Goal: Information Seeking & Learning: Find specific page/section

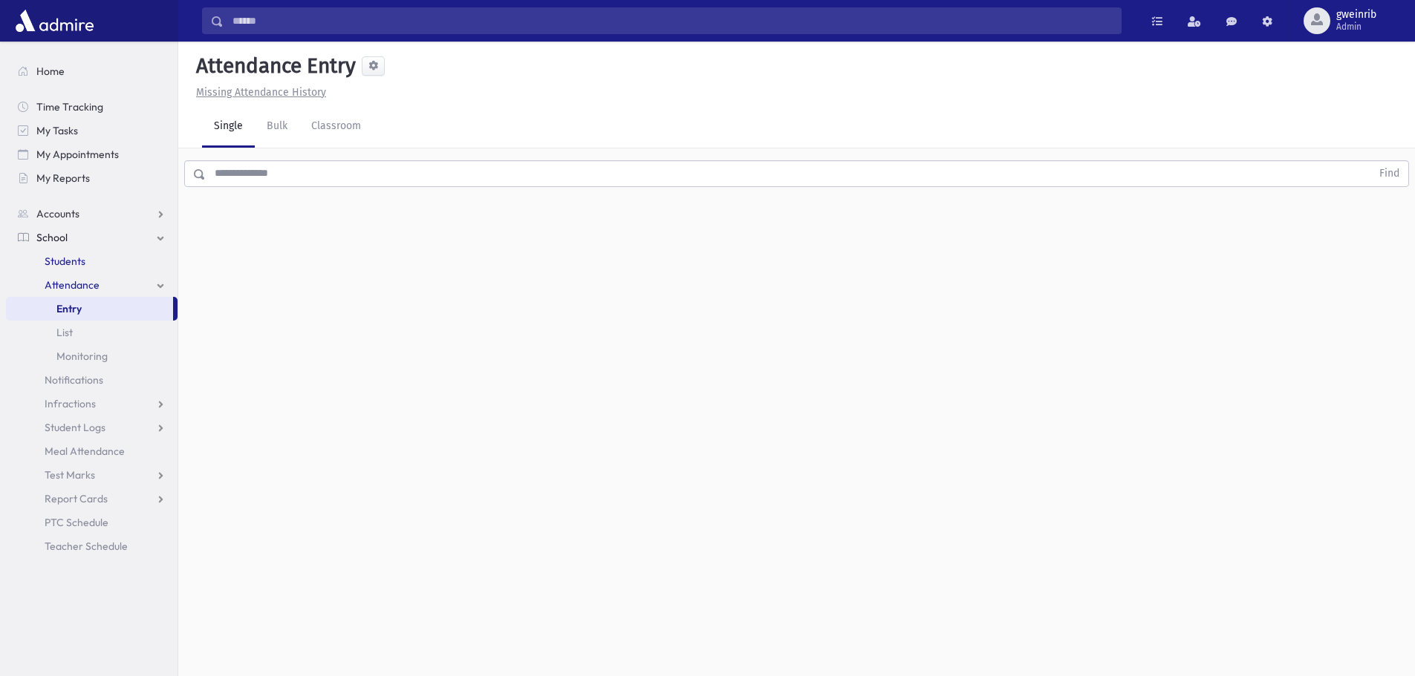
click at [94, 258] on link "Students" at bounding box center [92, 261] width 172 height 24
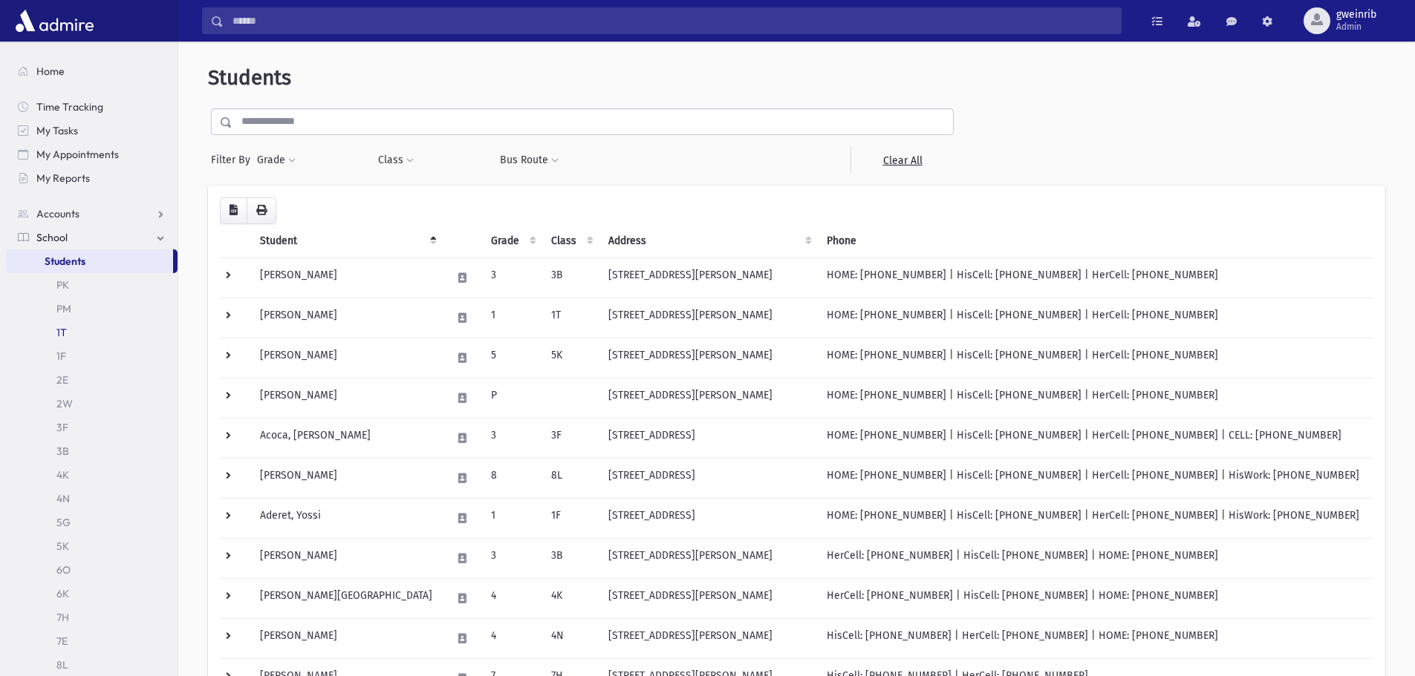
click at [88, 339] on link "1T" at bounding box center [92, 333] width 172 height 24
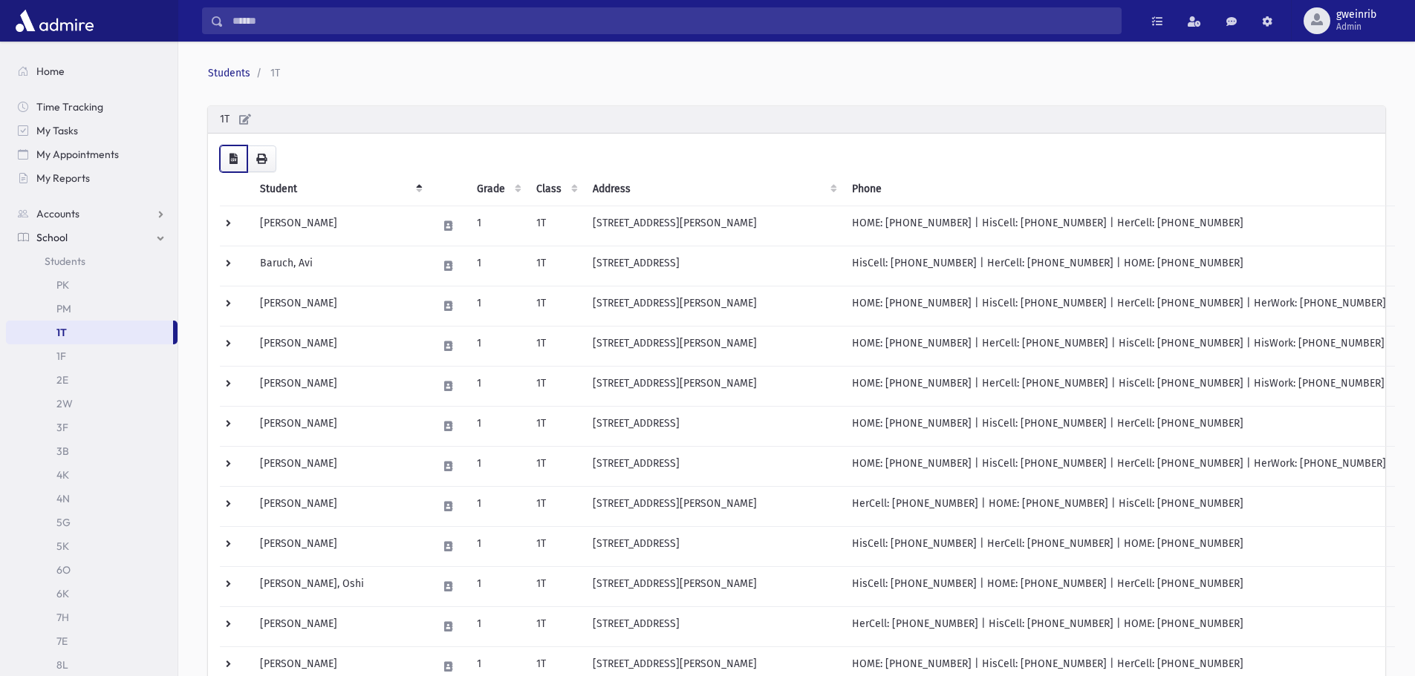
click at [241, 160] on button "button" at bounding box center [233, 159] width 27 height 27
click at [237, 160] on icon "button" at bounding box center [233, 159] width 8 height 10
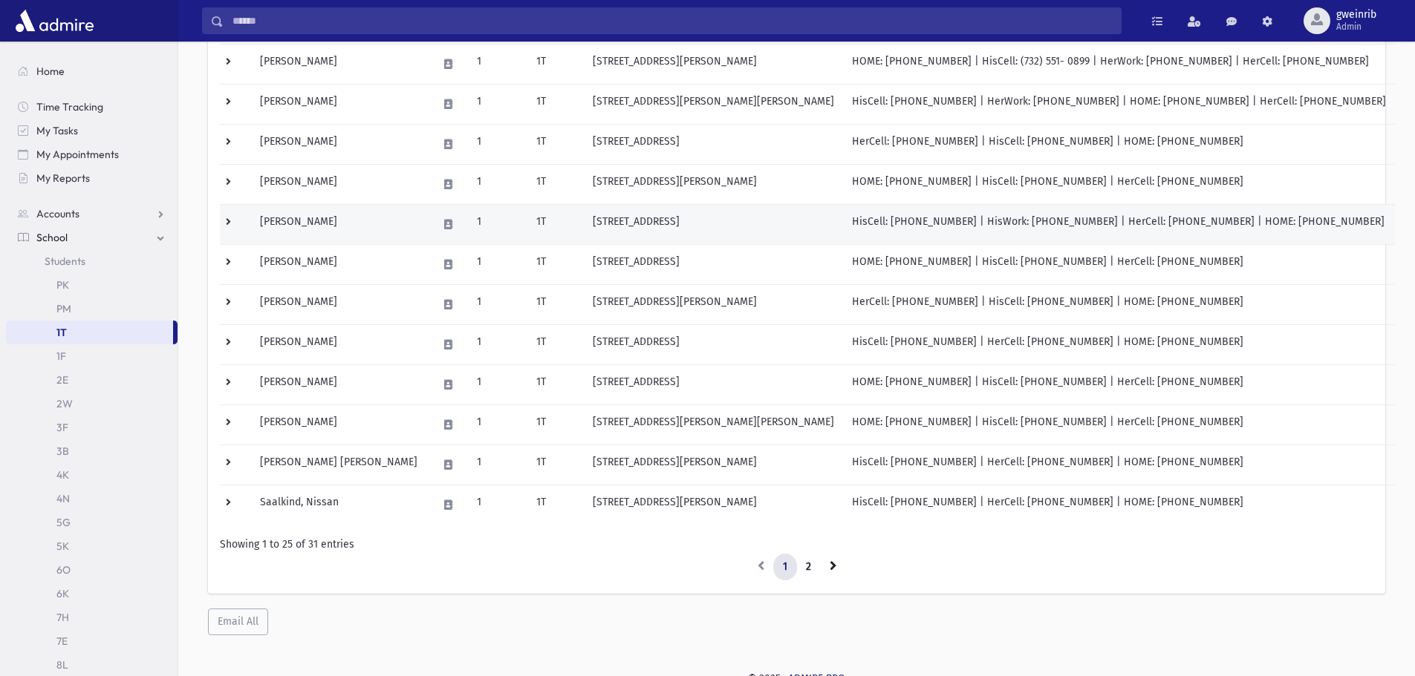
scroll to position [694, 0]
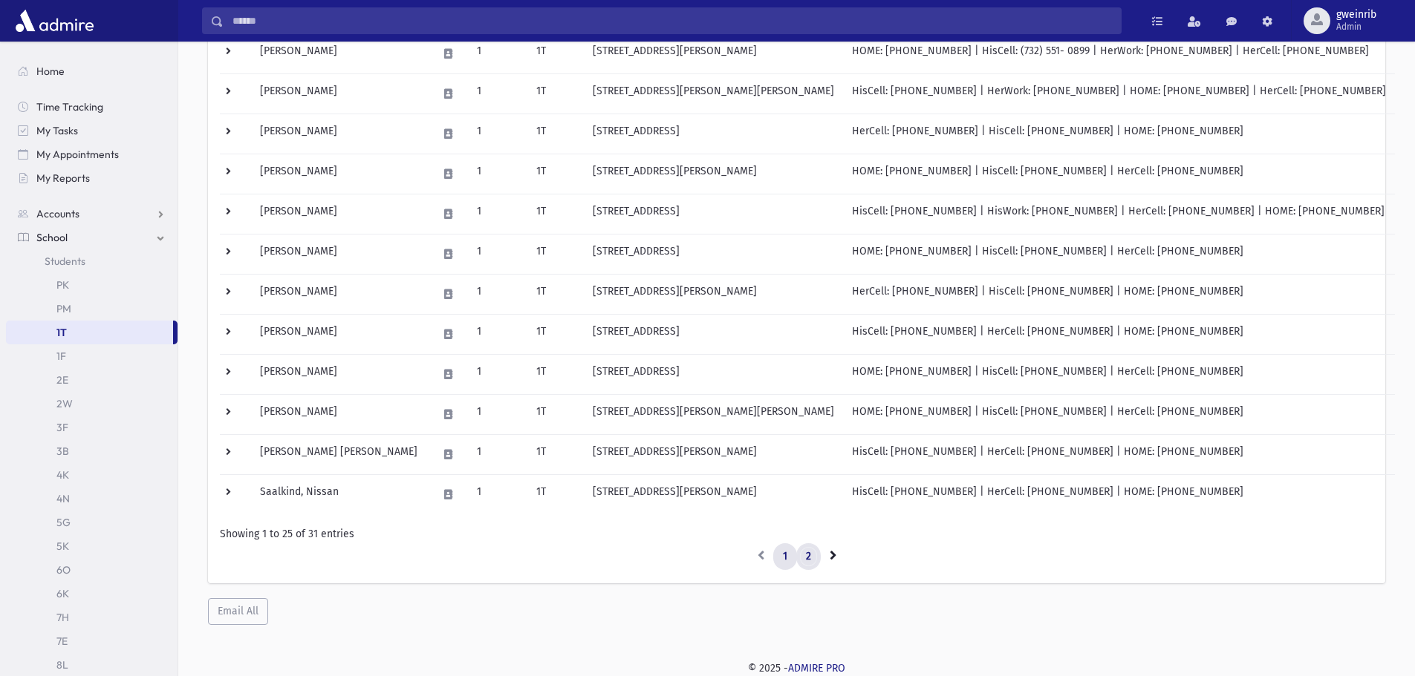
click at [806, 559] on link "2" at bounding box center [808, 557] width 25 height 27
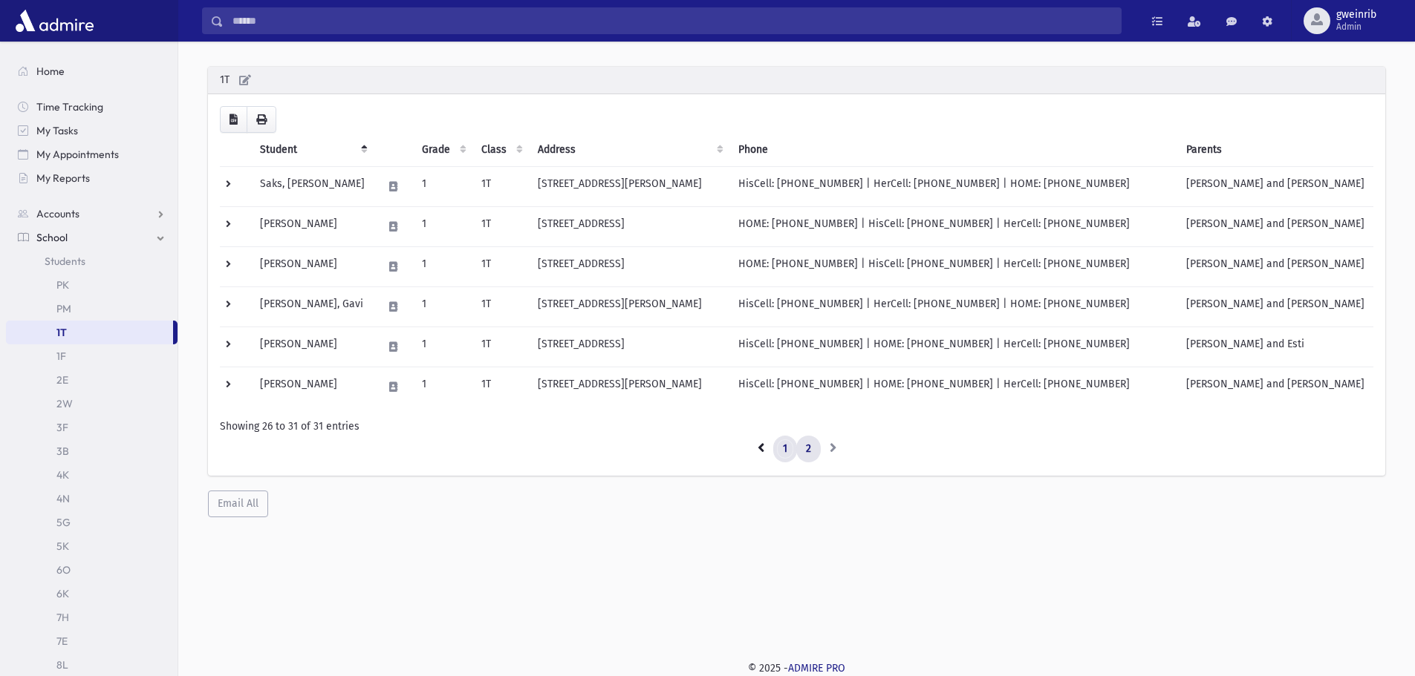
click at [780, 445] on link "1" at bounding box center [785, 449] width 24 height 27
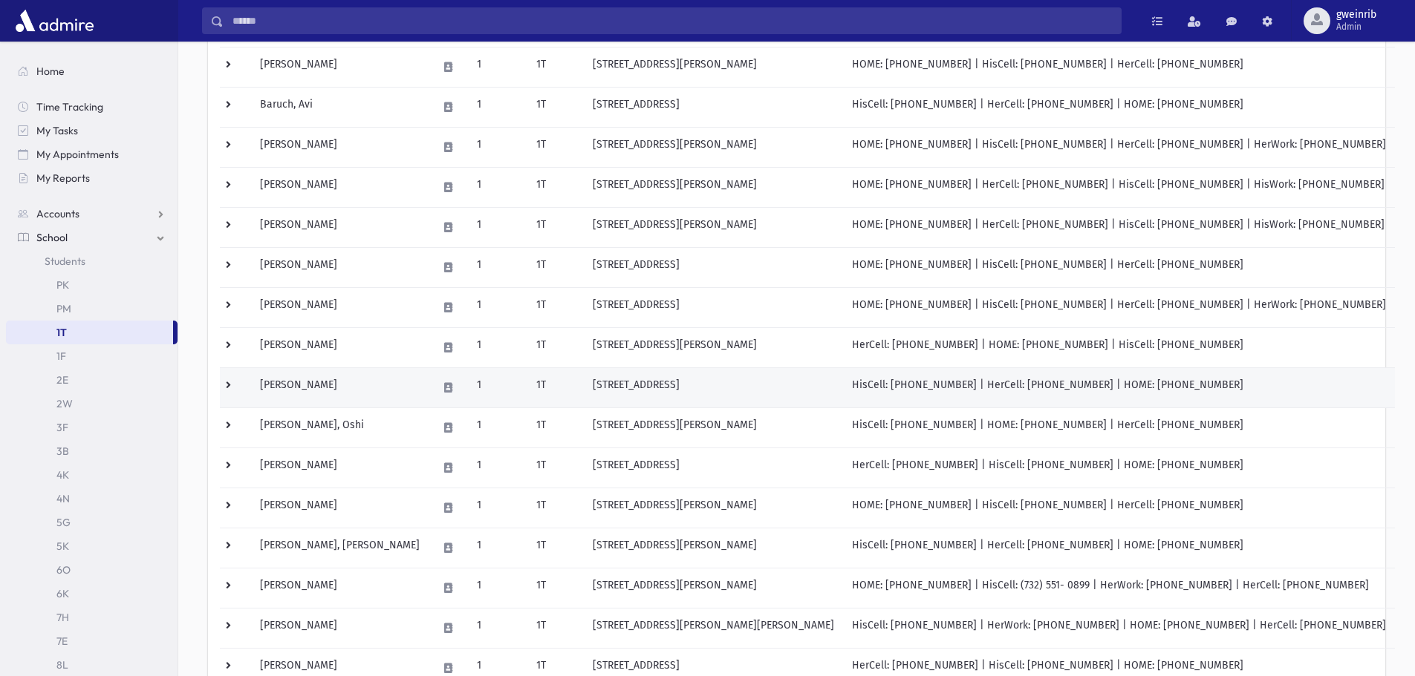
scroll to position [100, 0]
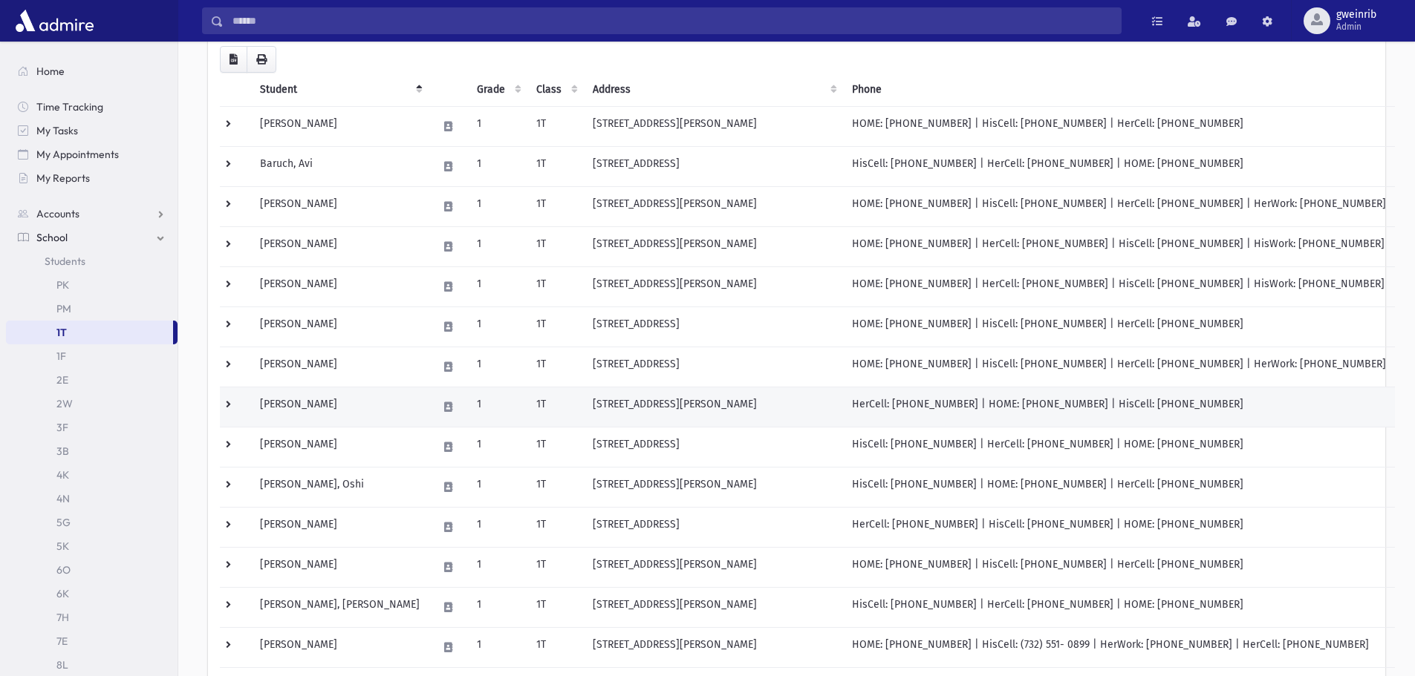
click at [468, 401] on td "1" at bounding box center [497, 408] width 59 height 40
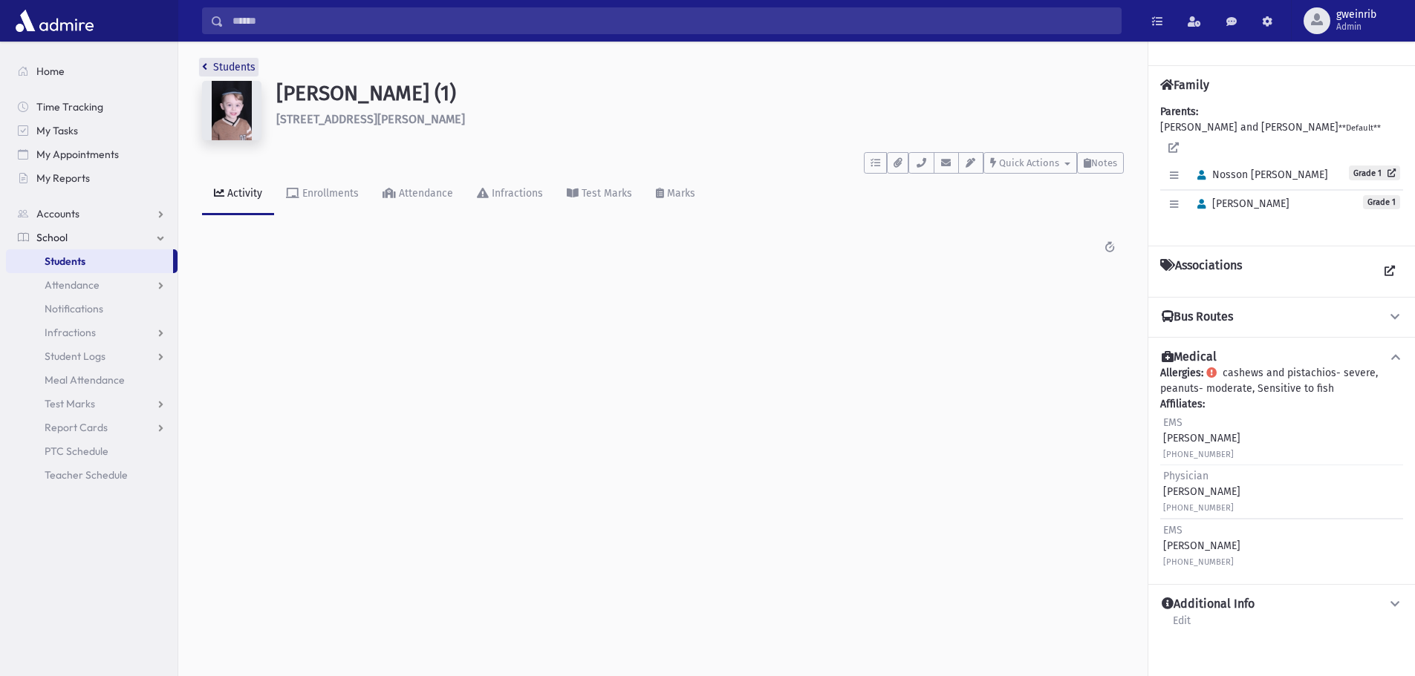
click at [206, 63] on icon "breadcrumb" at bounding box center [204, 67] width 5 height 10
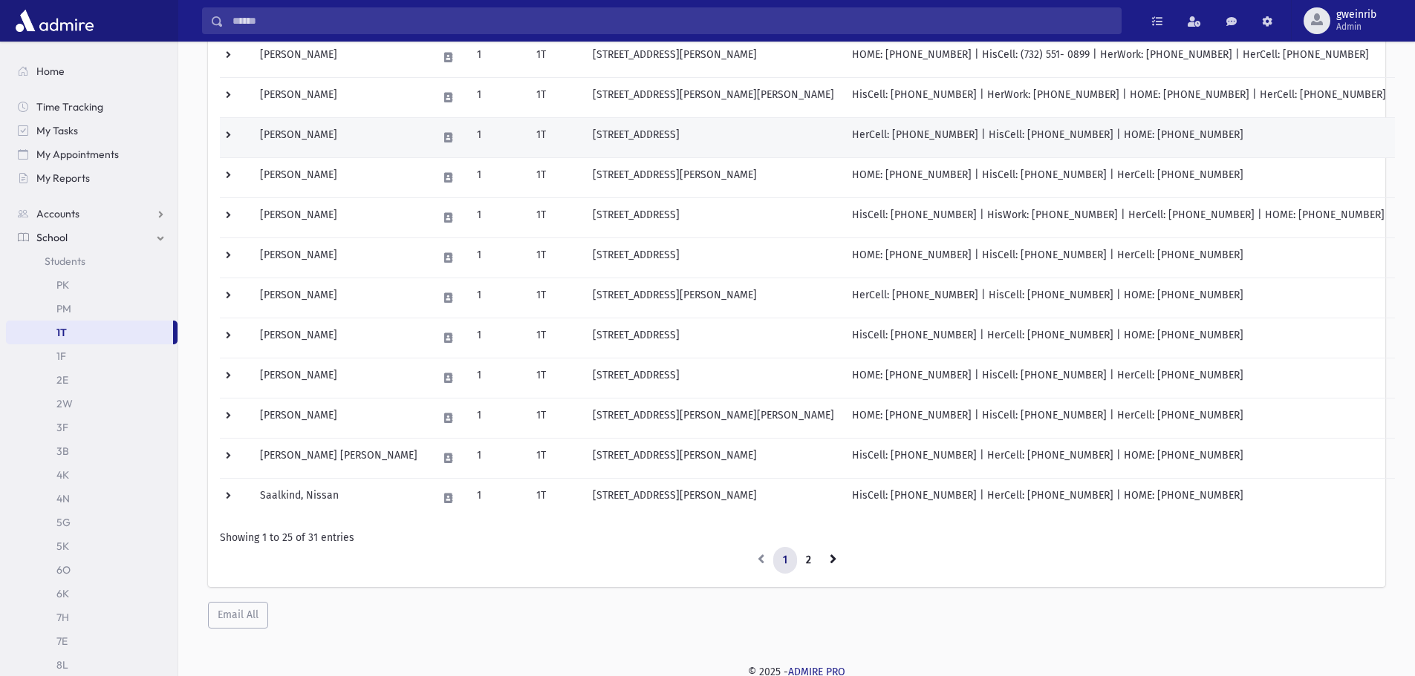
scroll to position [694, 0]
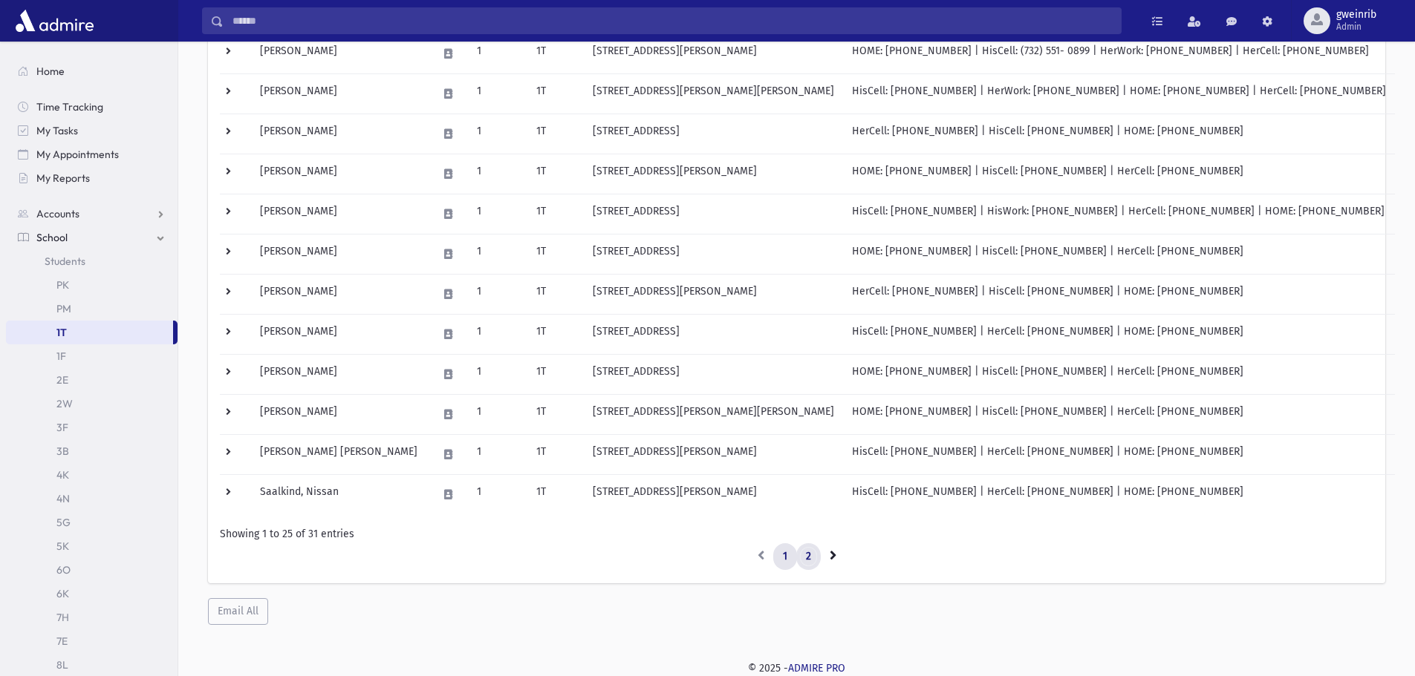
click at [803, 555] on link "2" at bounding box center [808, 557] width 25 height 27
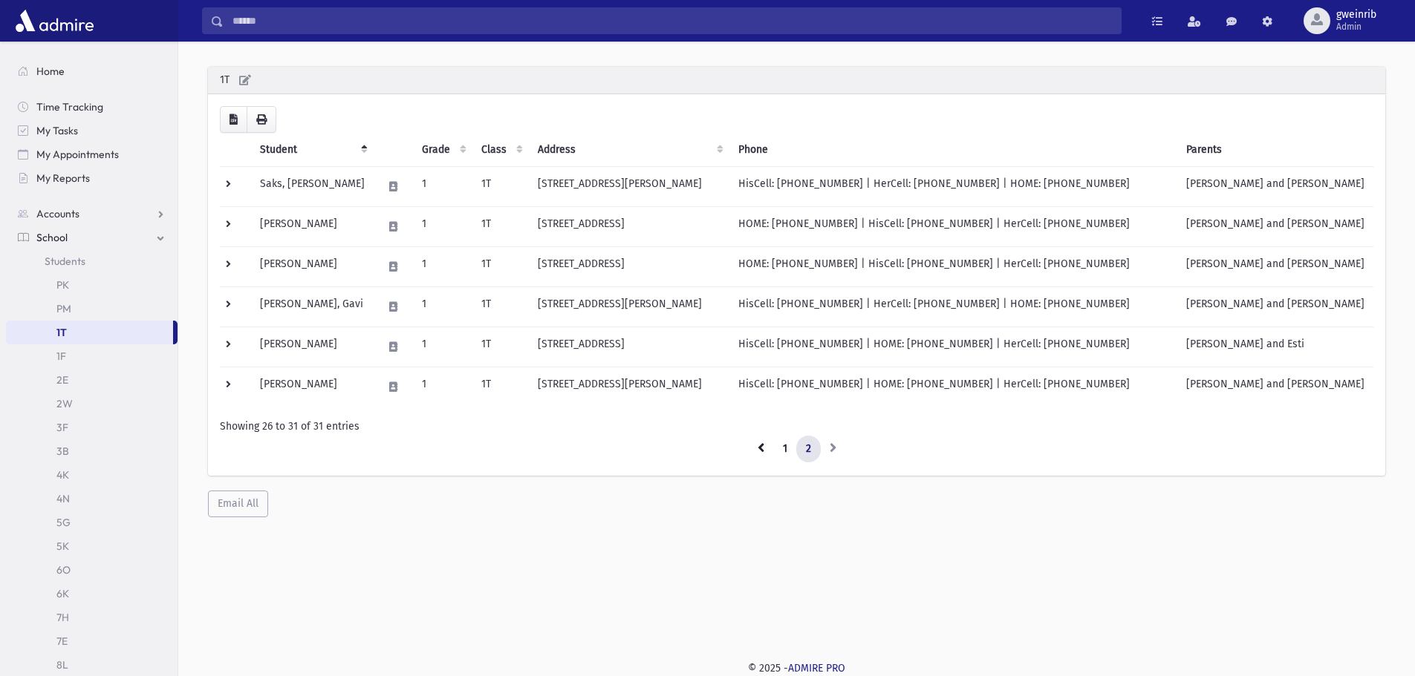
scroll to position [39, 0]
click at [784, 450] on link "1" at bounding box center [785, 449] width 24 height 27
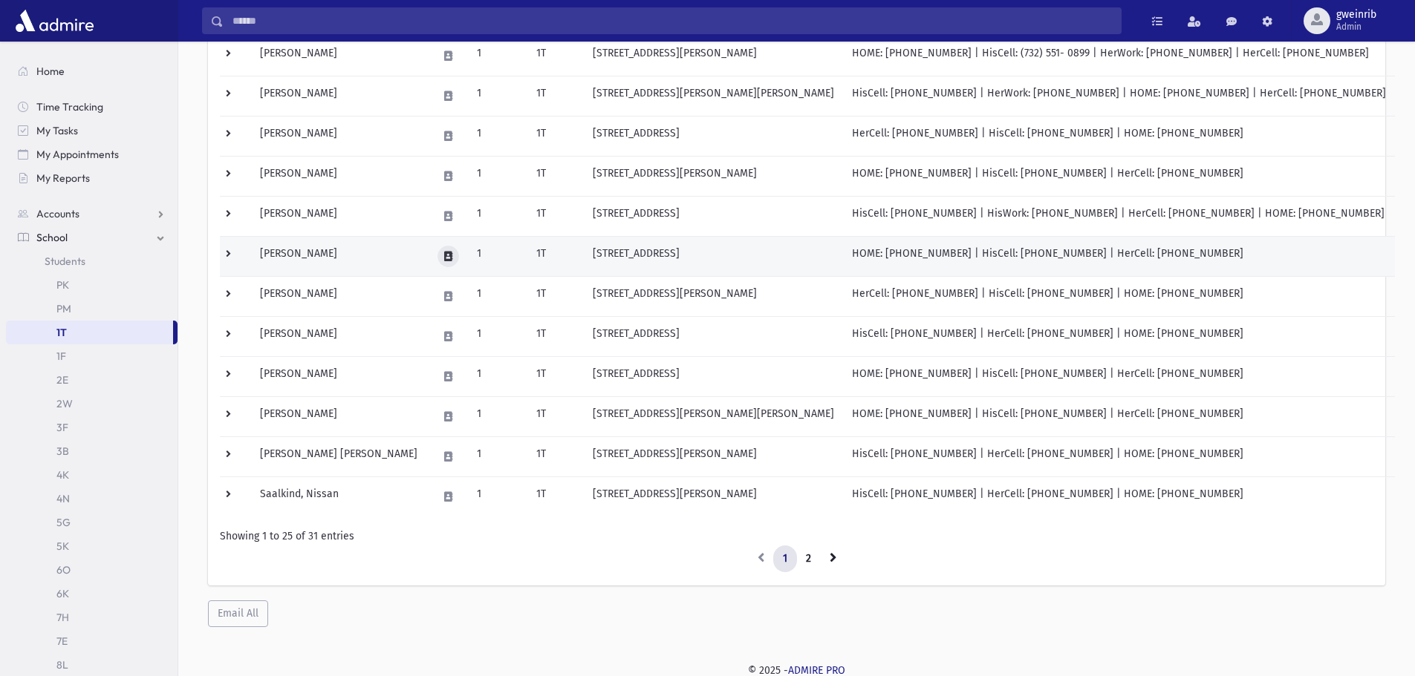
scroll to position [694, 0]
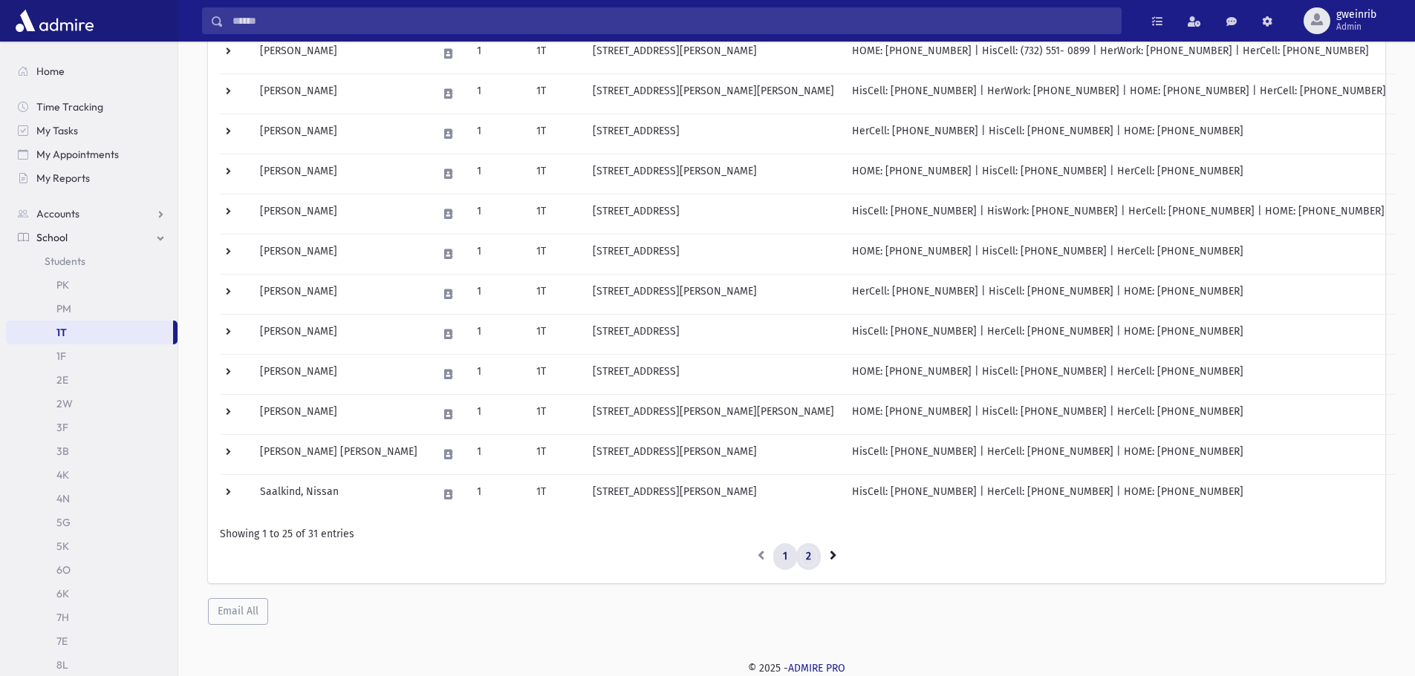
click at [806, 555] on link "2" at bounding box center [808, 557] width 25 height 27
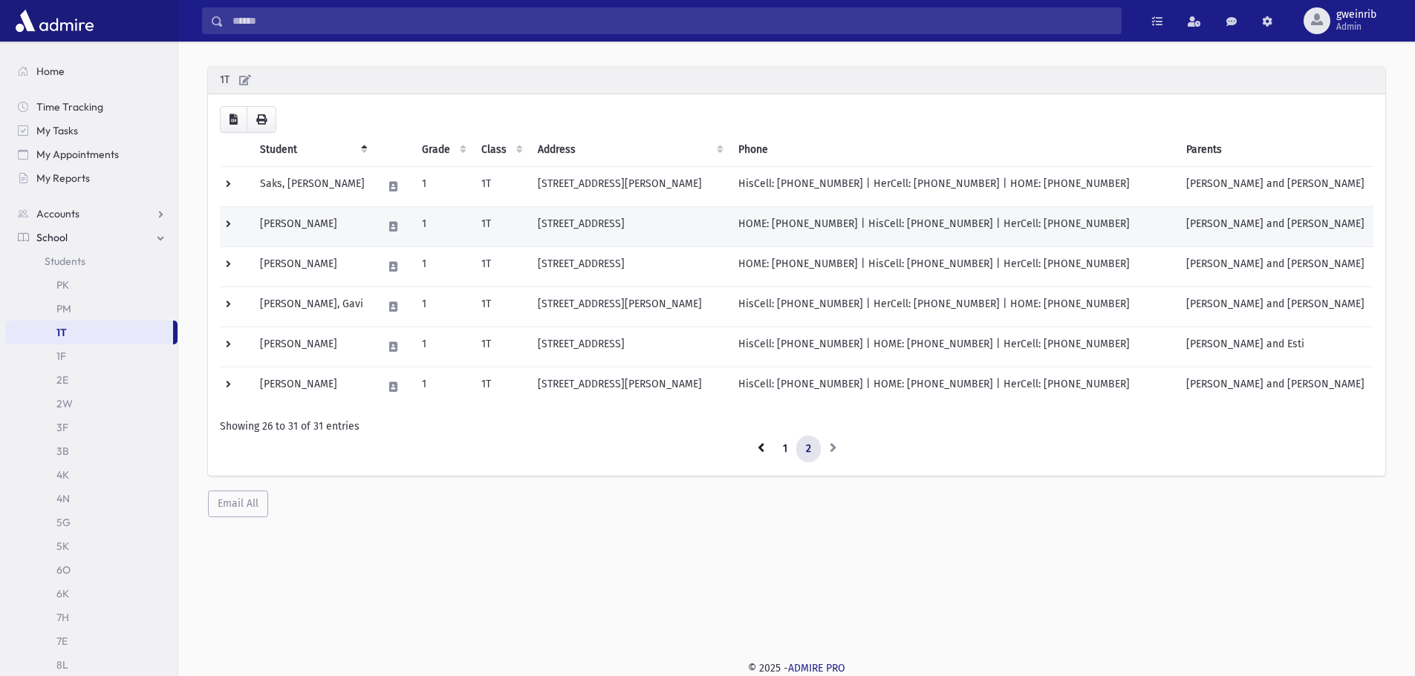
click at [373, 228] on td at bounding box center [392, 227] width 39 height 40
click at [350, 201] on td "Saks, Moshe Yeshaya" at bounding box center [312, 187] width 123 height 40
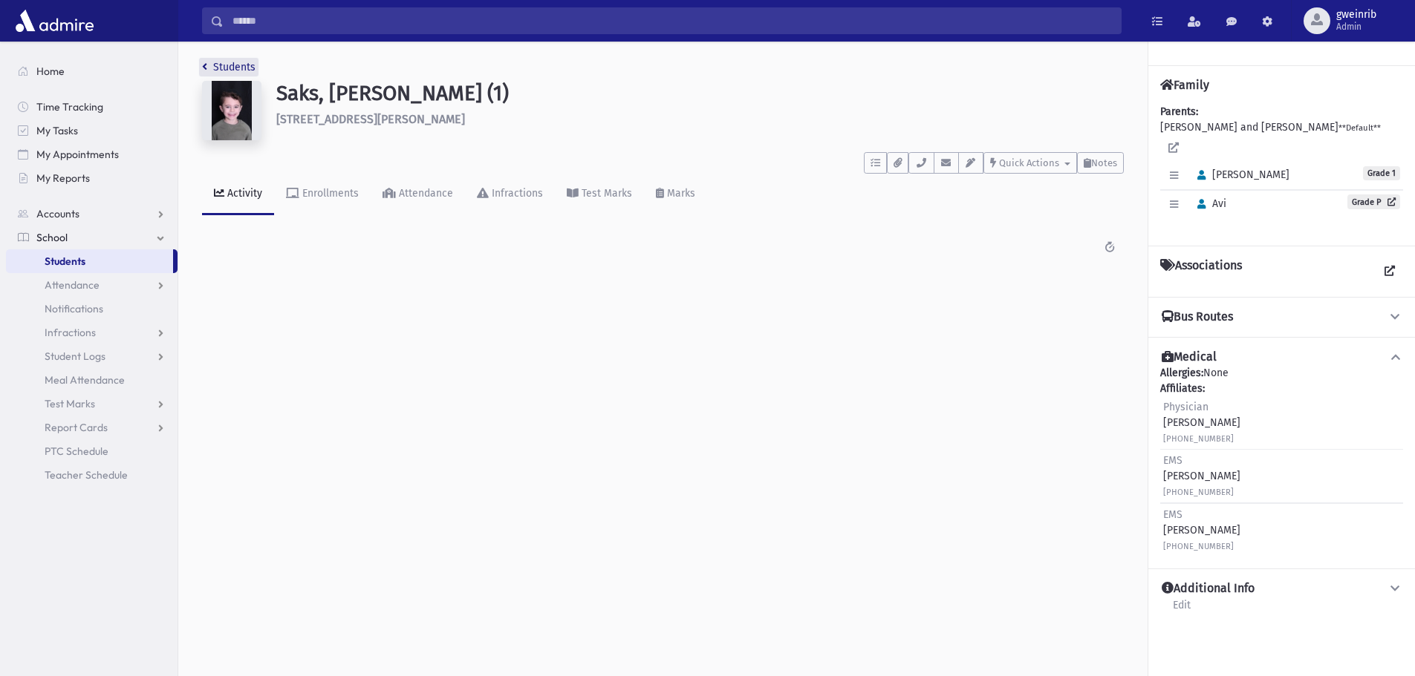
click at [206, 67] on icon "breadcrumb" at bounding box center [204, 67] width 5 height 10
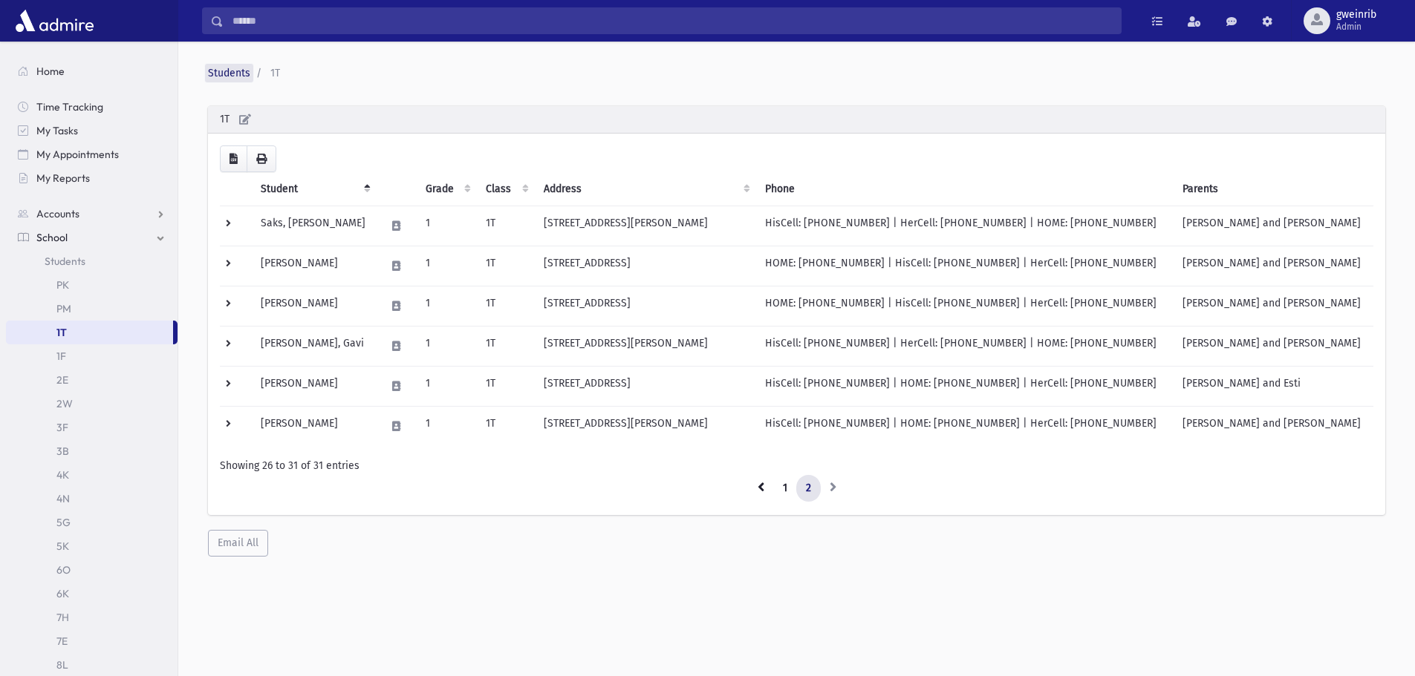
click at [224, 72] on link "Students" at bounding box center [229, 73] width 42 height 13
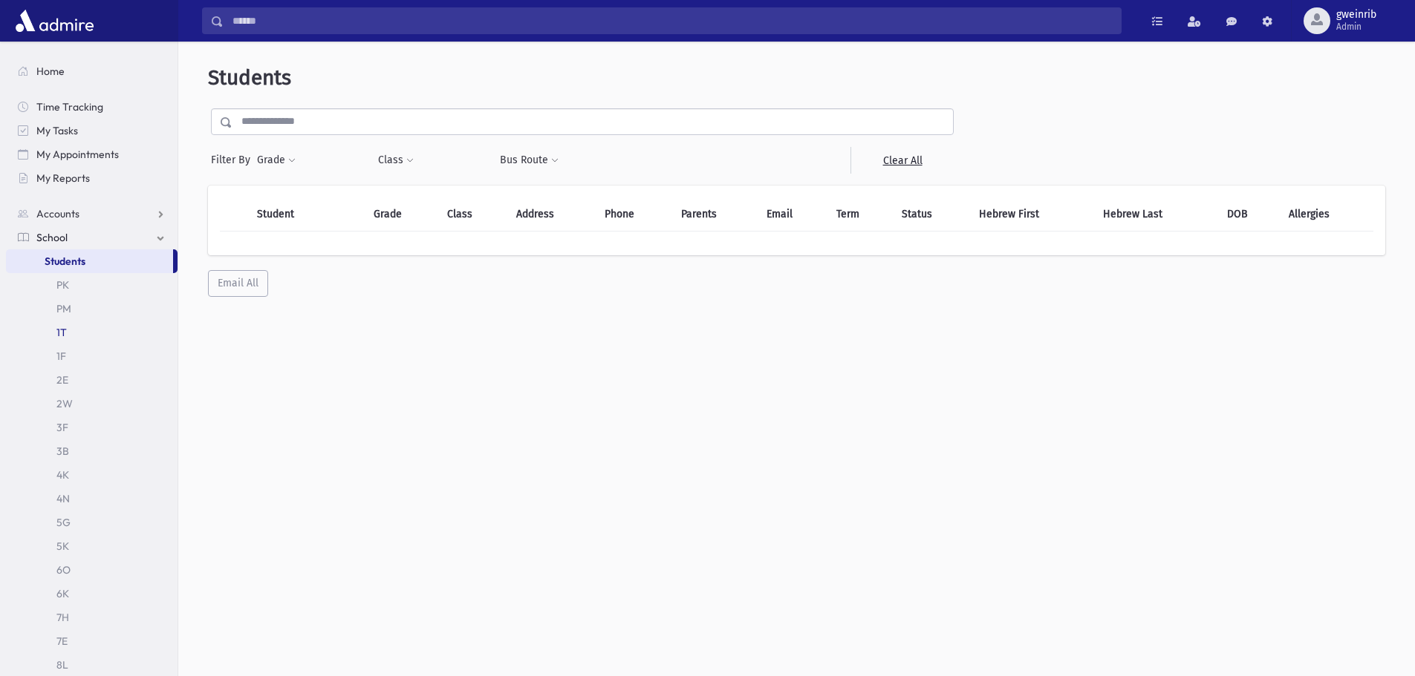
click at [68, 339] on link "1T" at bounding box center [92, 333] width 172 height 24
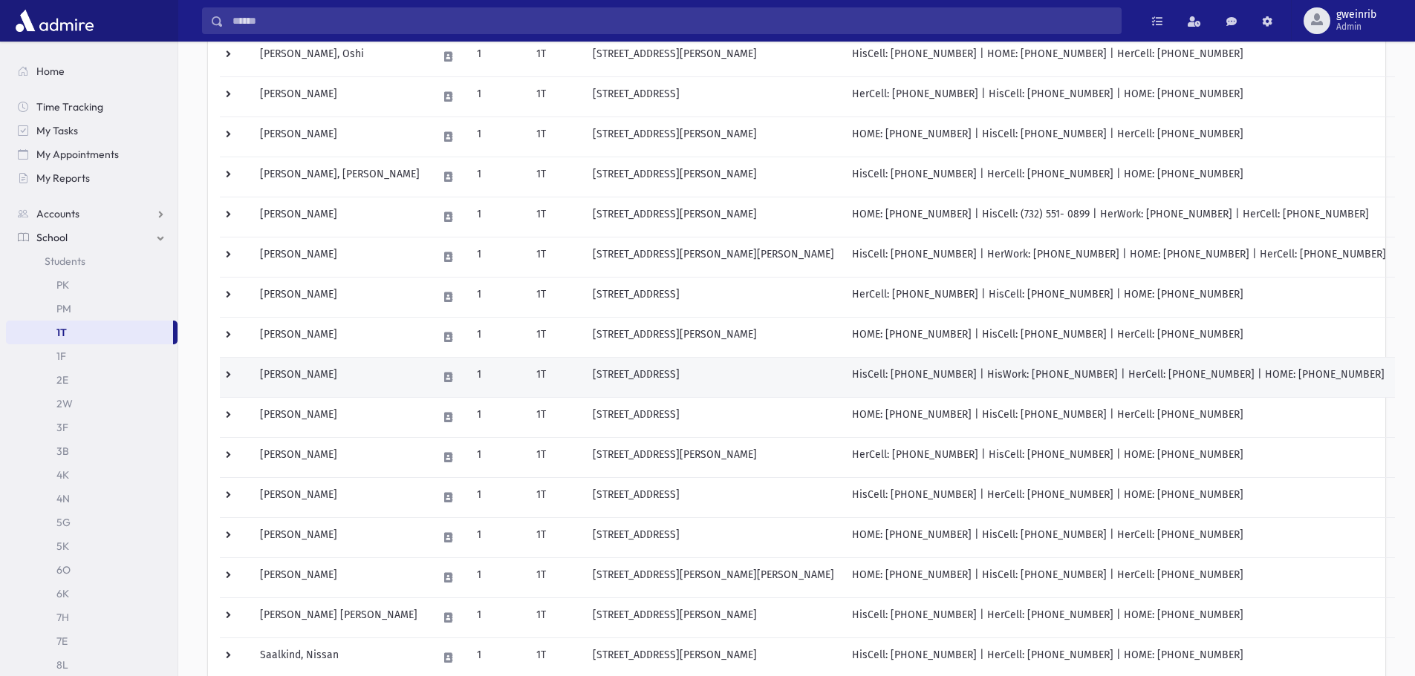
scroll to position [520, 0]
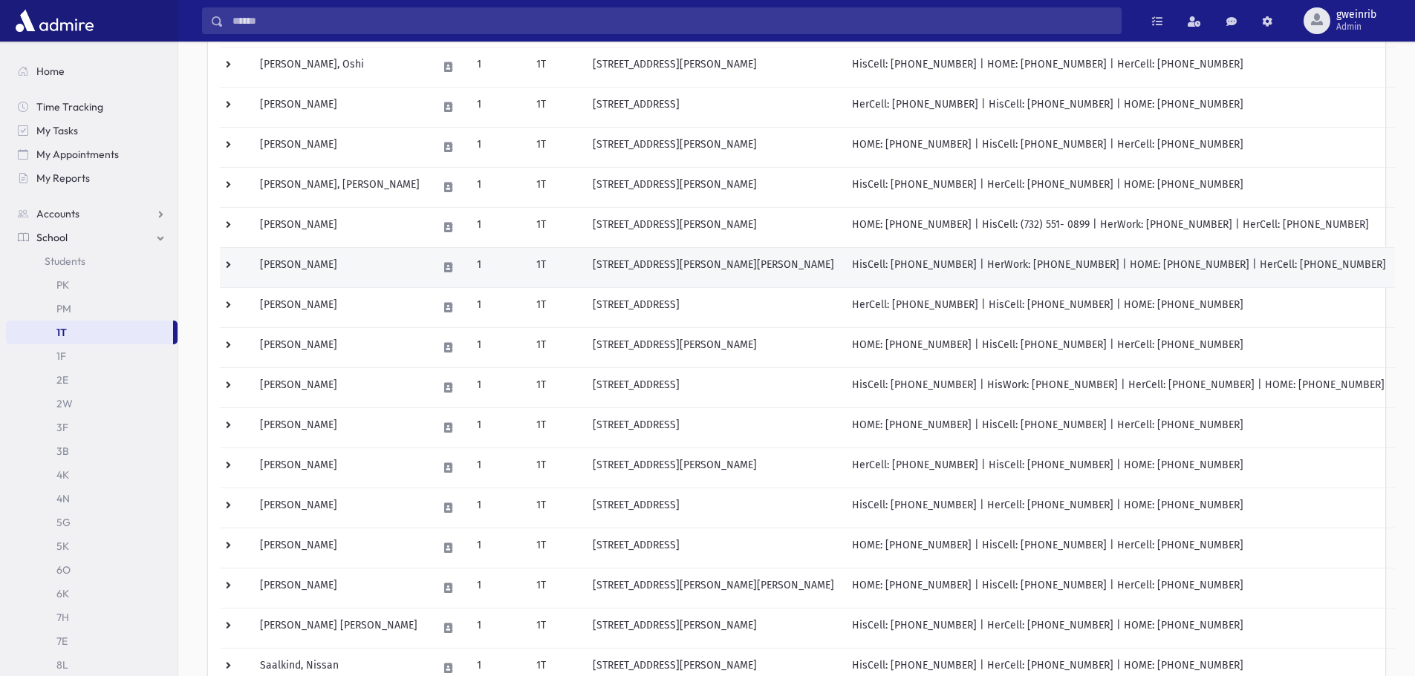
click at [337, 268] on td "[PERSON_NAME]" at bounding box center [339, 268] width 177 height 40
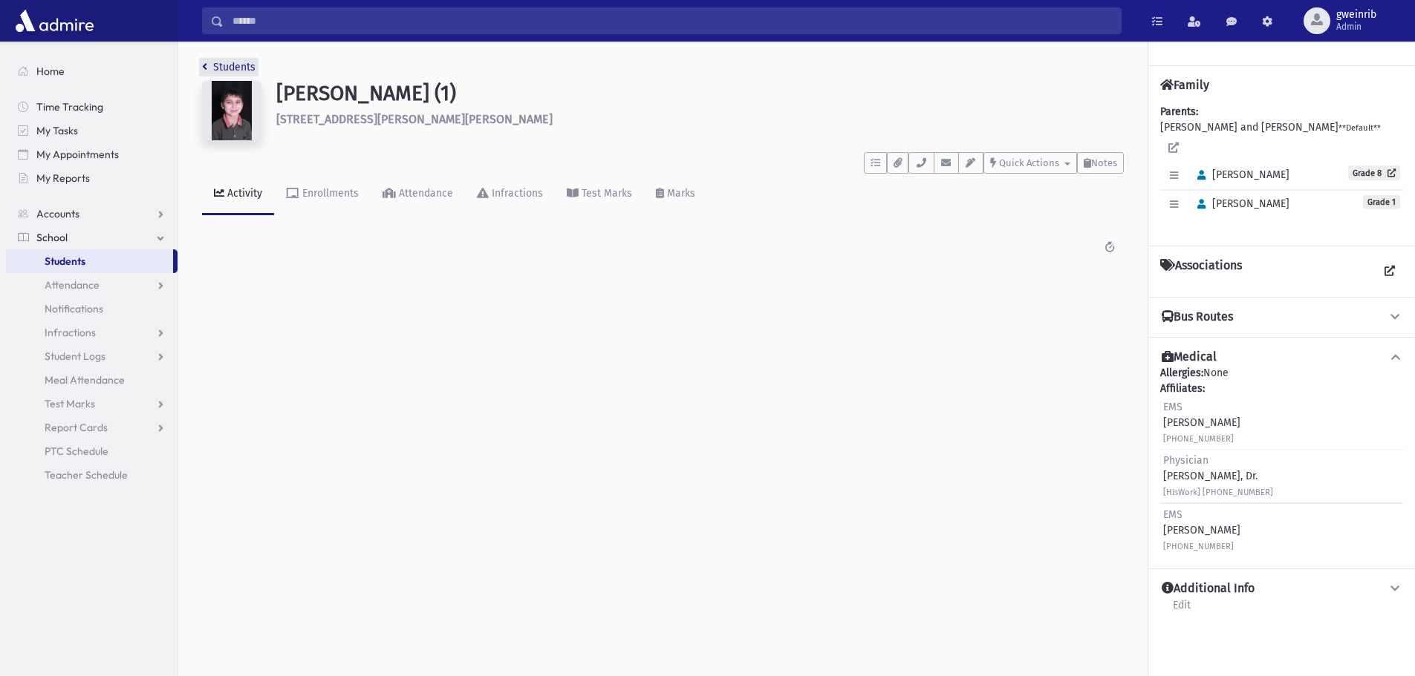
click at [207, 62] on link "Students" at bounding box center [228, 67] width 53 height 13
